Goal: Complete application form

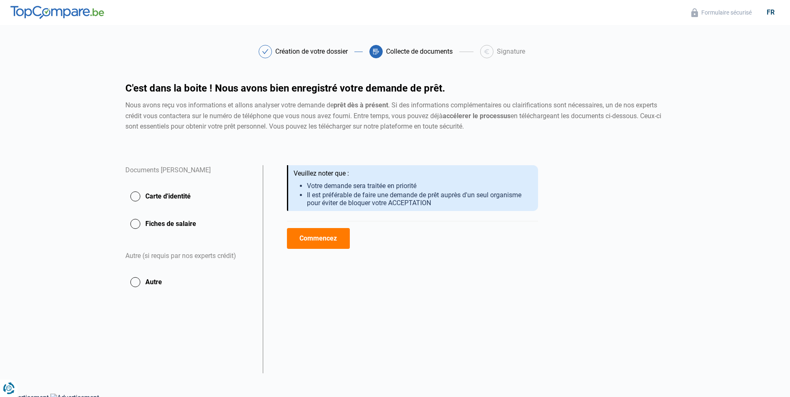
click at [297, 240] on button "Commencez" at bounding box center [318, 238] width 63 height 21
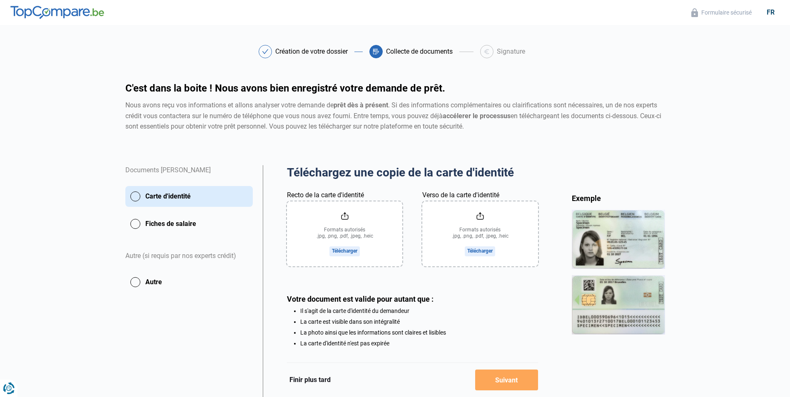
click at [340, 252] on input "Recto de la carte d'identité" at bounding box center [344, 234] width 115 height 65
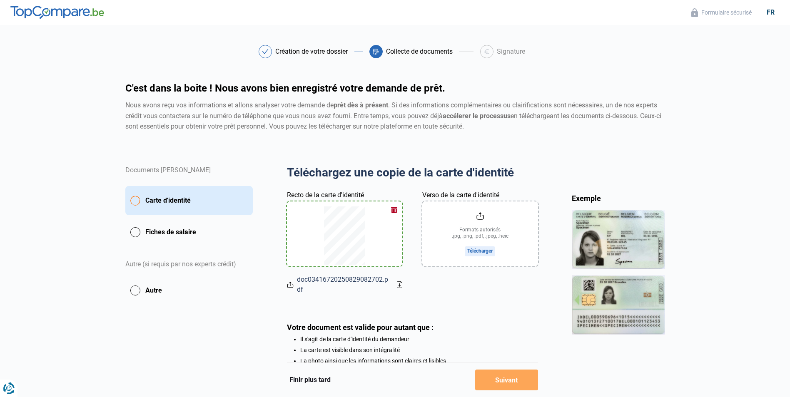
click at [471, 254] on input "Verso de la carte d'identité" at bounding box center [479, 234] width 115 height 65
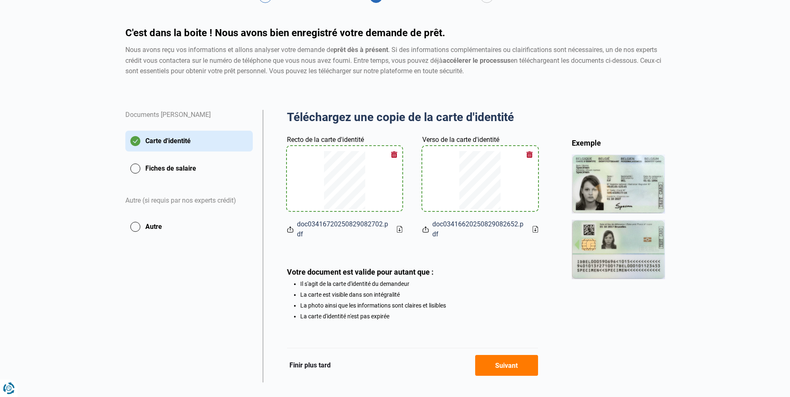
scroll to position [71, 0]
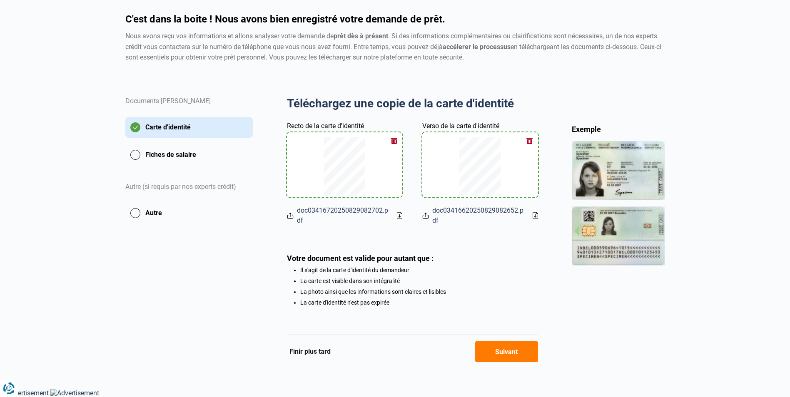
click at [507, 352] on button "Suivant" at bounding box center [506, 352] width 63 height 21
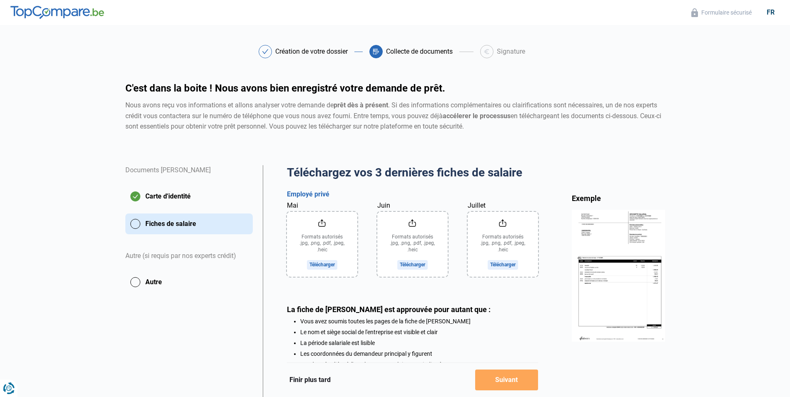
click at [323, 264] on input "Mai" at bounding box center [322, 244] width 70 height 65
click at [315, 248] on input "Mai" at bounding box center [322, 244] width 70 height 65
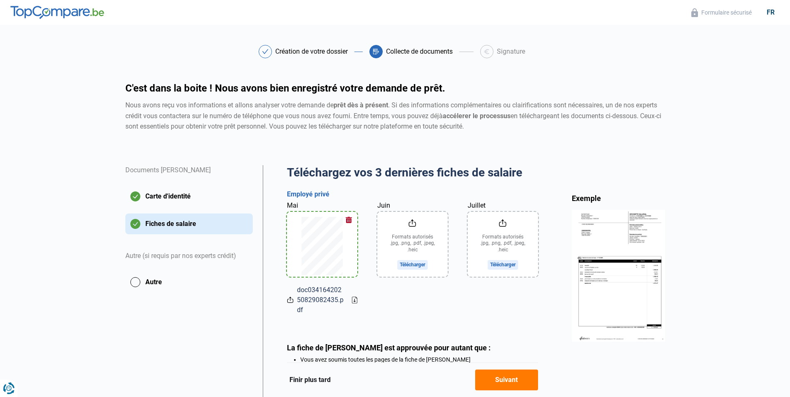
click at [399, 246] on input "Juin" at bounding box center [412, 244] width 70 height 65
type input "C:\fakepath\doc03416420250829082435.pdf"
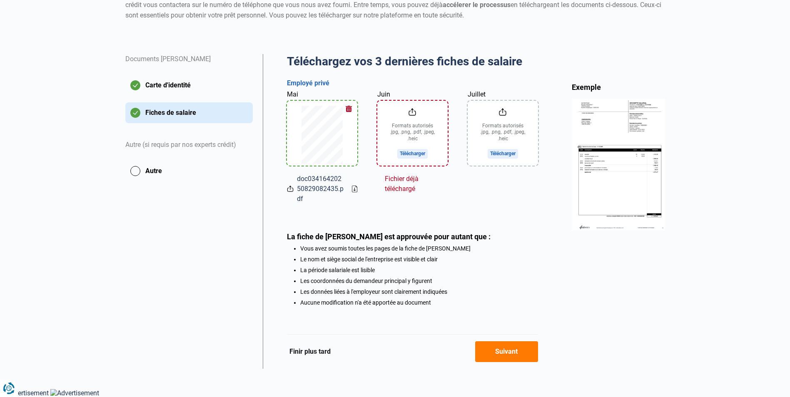
scroll to position [114, 0]
click at [498, 347] on button "Suivant" at bounding box center [506, 352] width 63 height 21
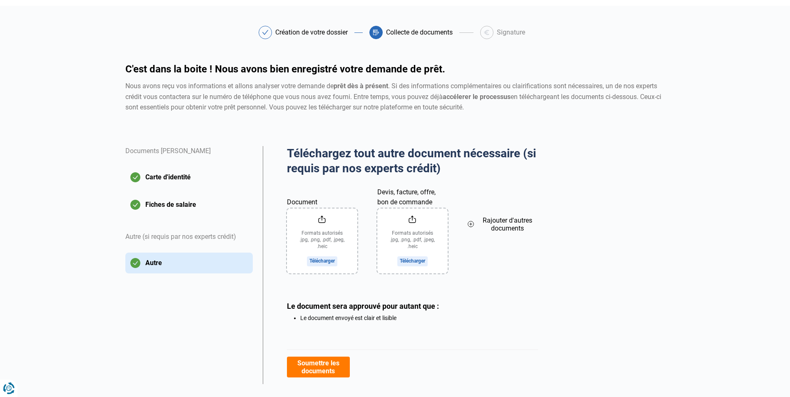
scroll to position [35, 0]
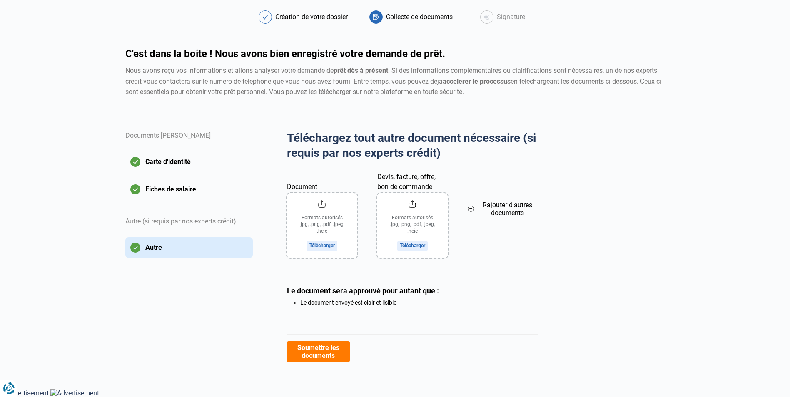
click at [314, 356] on button "Soumettre les documents" at bounding box center [318, 352] width 63 height 21
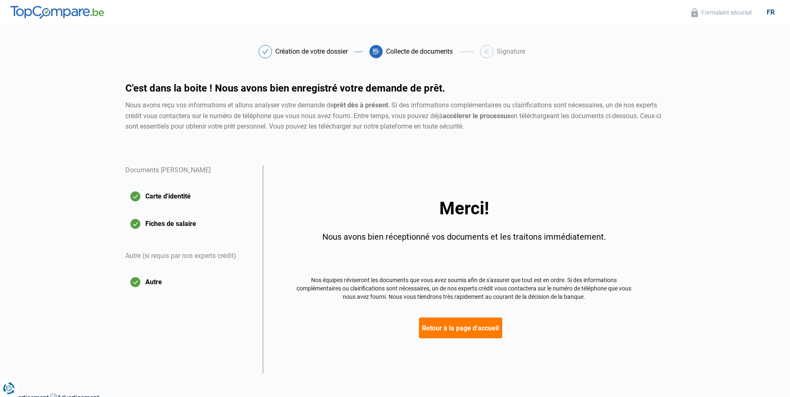
click at [437, 329] on button "Retour à la page d'accueil" at bounding box center [460, 328] width 83 height 21
